Goal: Information Seeking & Learning: Learn about a topic

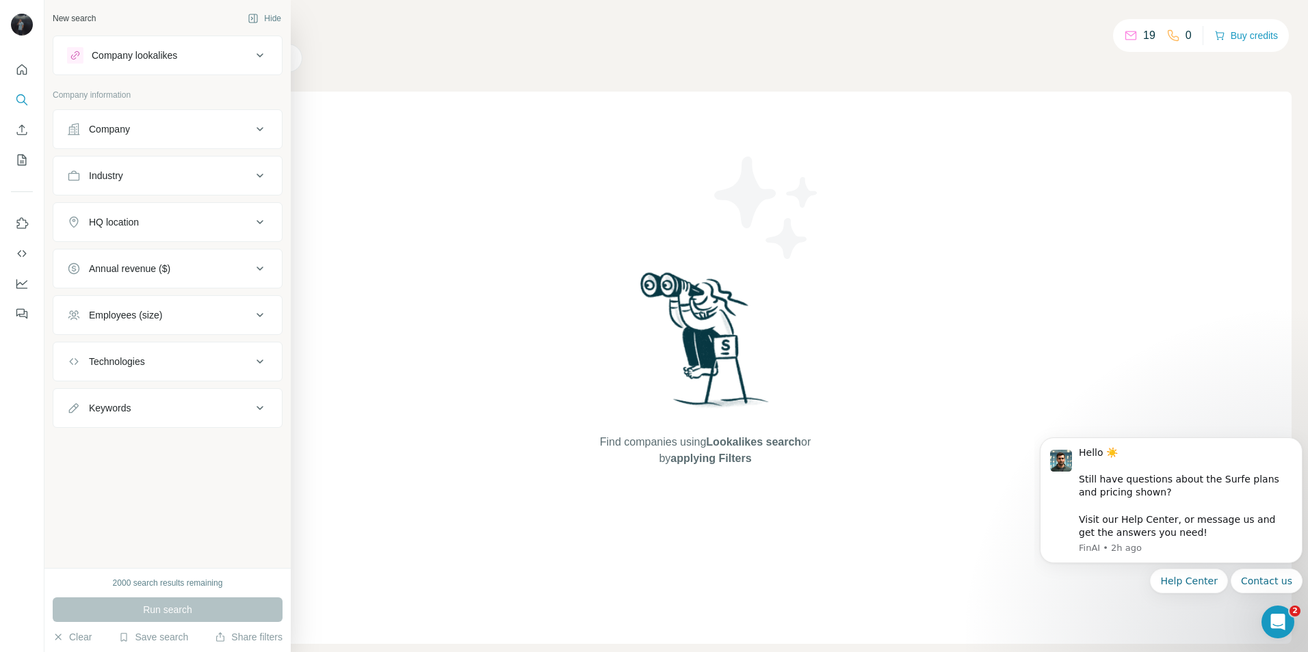
click at [151, 137] on button "Company" at bounding box center [167, 129] width 228 height 33
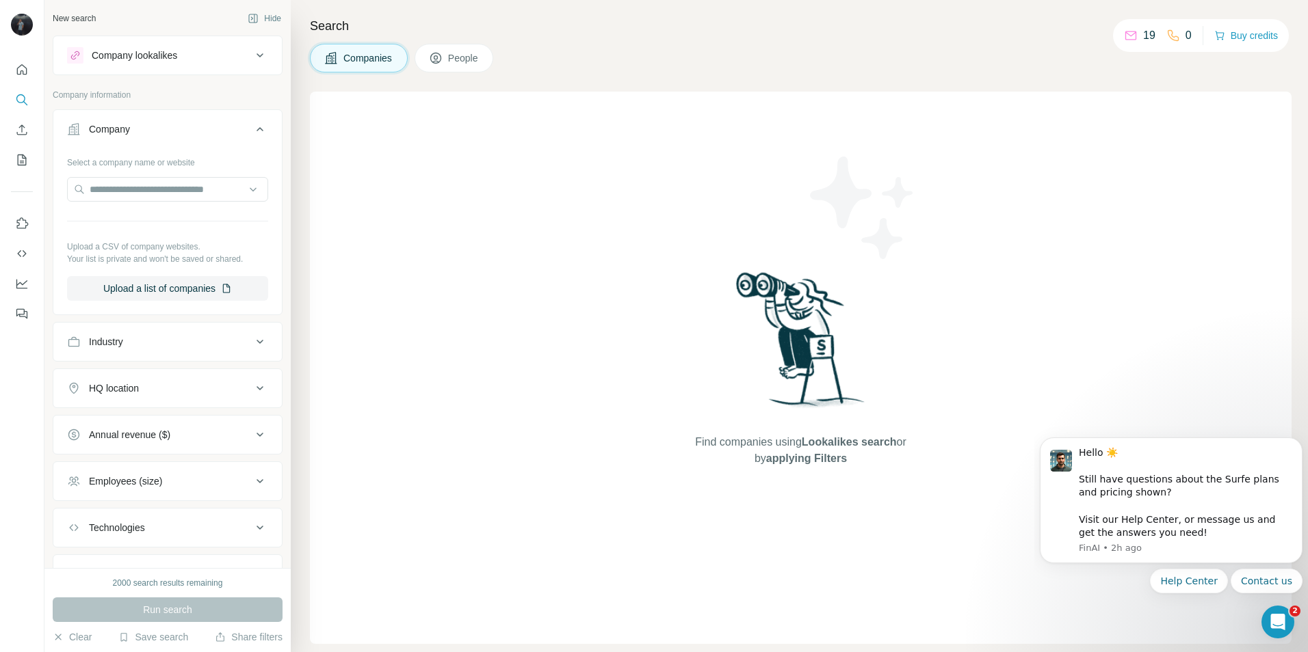
click at [151, 135] on div "Company" at bounding box center [159, 129] width 185 height 14
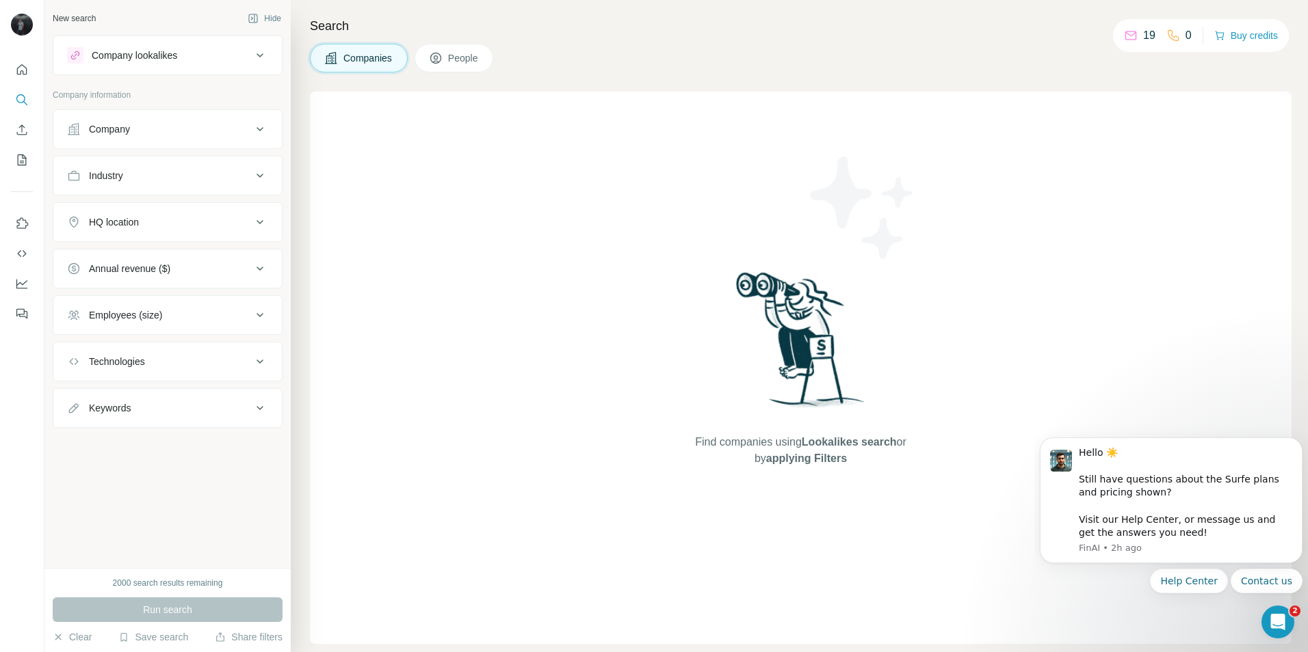
click at [165, 127] on div "Company" at bounding box center [159, 129] width 185 height 14
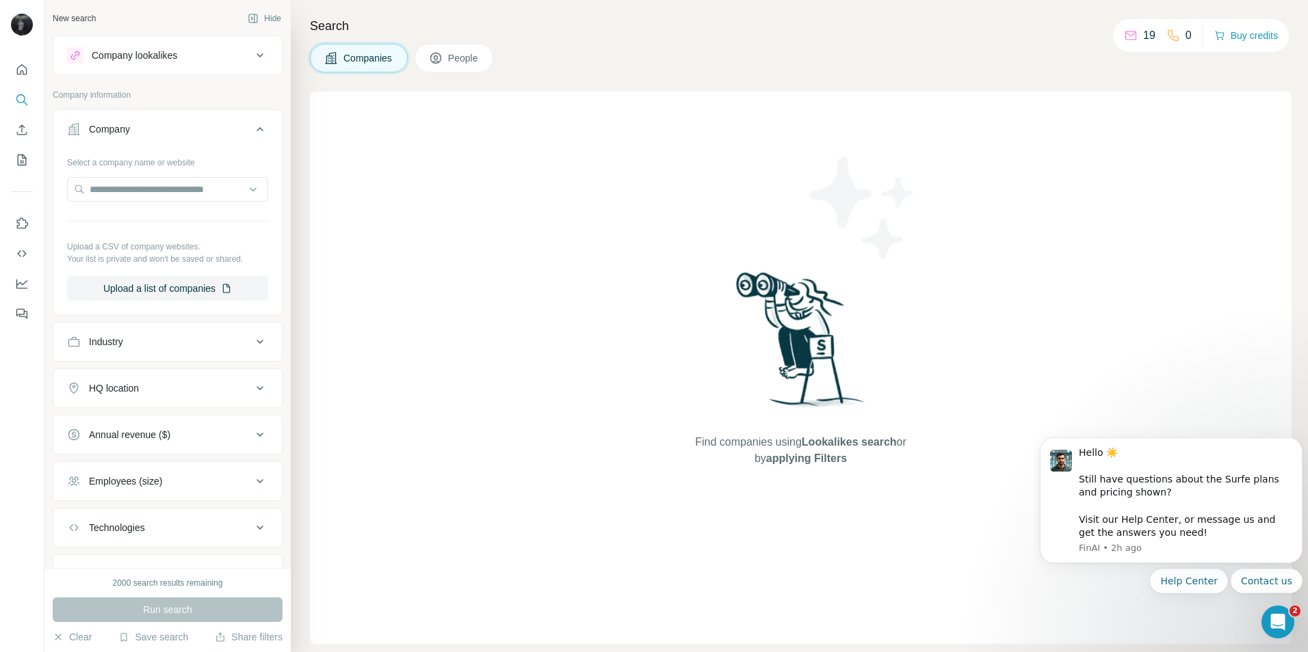
click at [162, 132] on div "Company" at bounding box center [159, 129] width 185 height 14
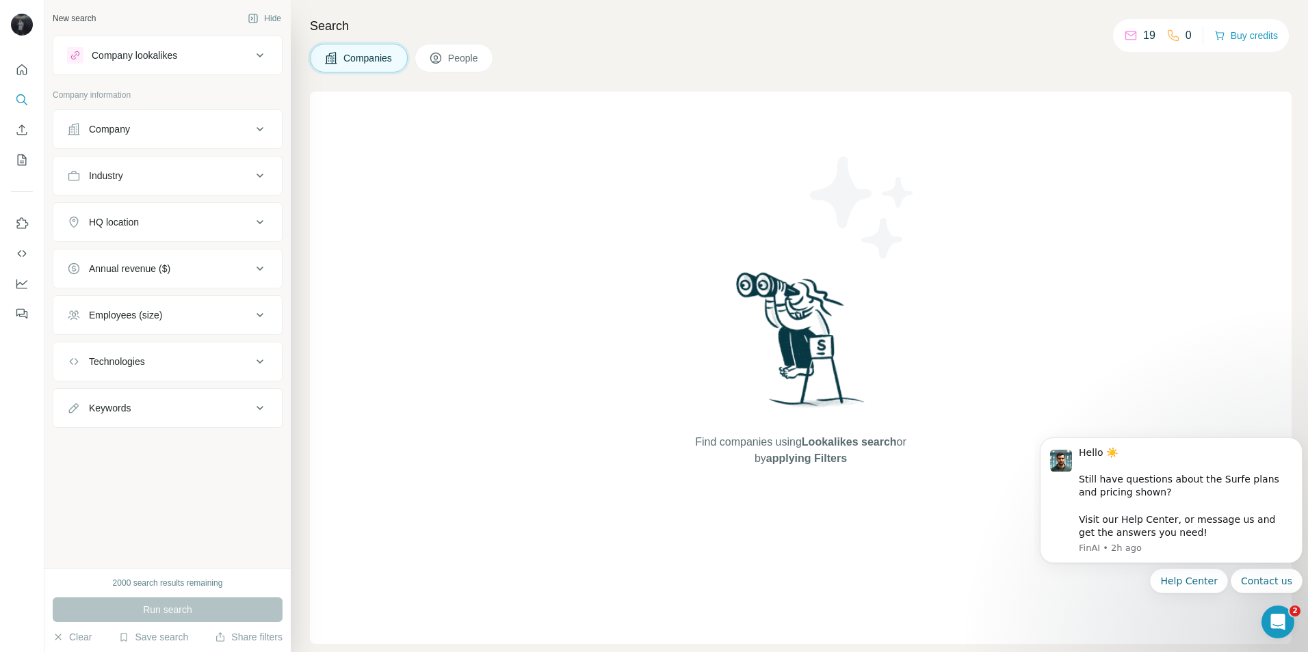
click at [153, 175] on div "Industry" at bounding box center [159, 176] width 185 height 14
click at [151, 221] on div "HQ location" at bounding box center [159, 222] width 185 height 14
click at [156, 222] on div "HQ location" at bounding box center [159, 222] width 185 height 14
click at [155, 269] on div "Annual revenue ($)" at bounding box center [129, 269] width 81 height 14
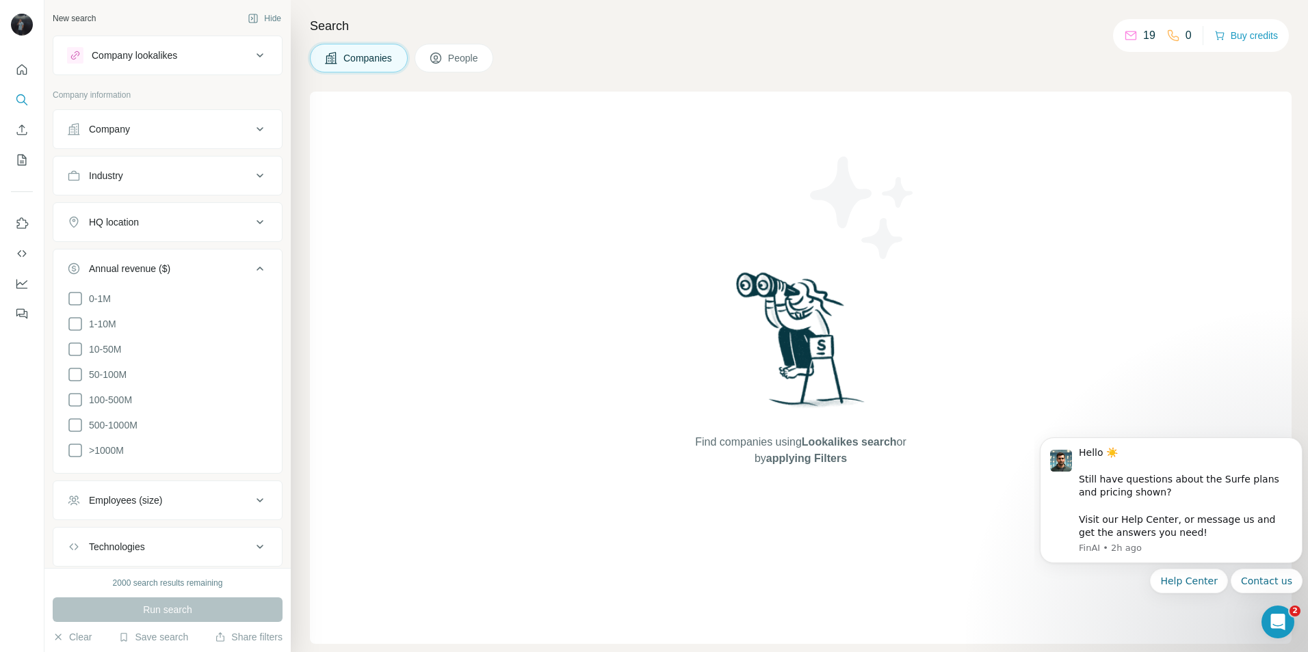
click at [154, 269] on div "Annual revenue ($)" at bounding box center [129, 269] width 81 height 14
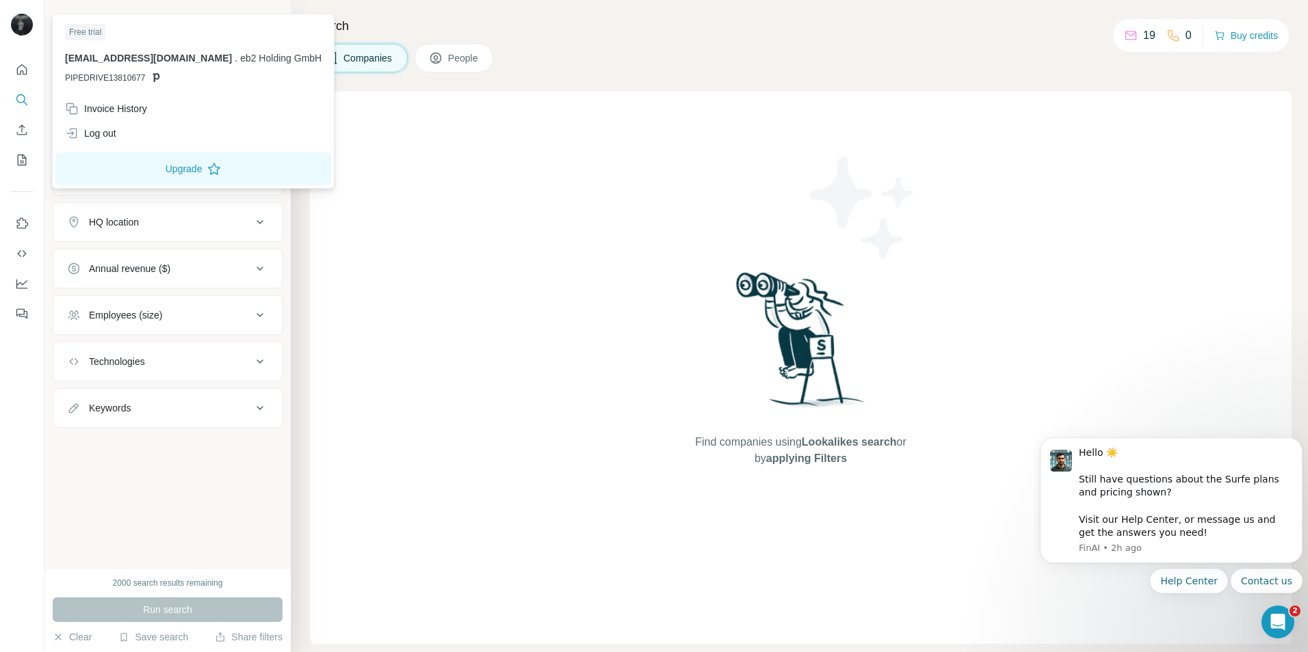
click at [19, 25] on img at bounding box center [22, 25] width 22 height 22
click at [30, 360] on div at bounding box center [22, 326] width 44 height 652
click at [17, 28] on img at bounding box center [22, 25] width 22 height 22
